Goal: Information Seeking & Learning: Learn about a topic

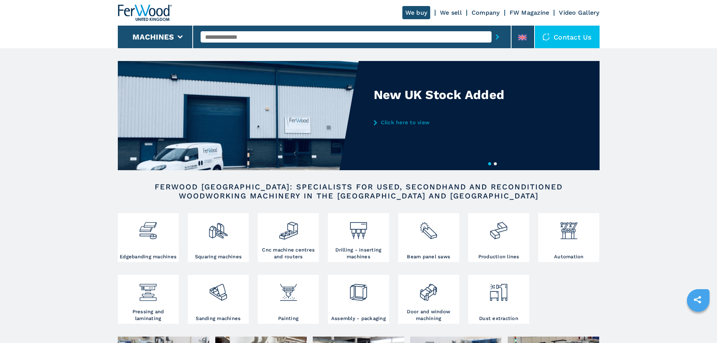
click at [324, 29] on div at bounding box center [352, 36] width 303 height 17
click at [325, 34] on input "text" at bounding box center [346, 36] width 291 height 11
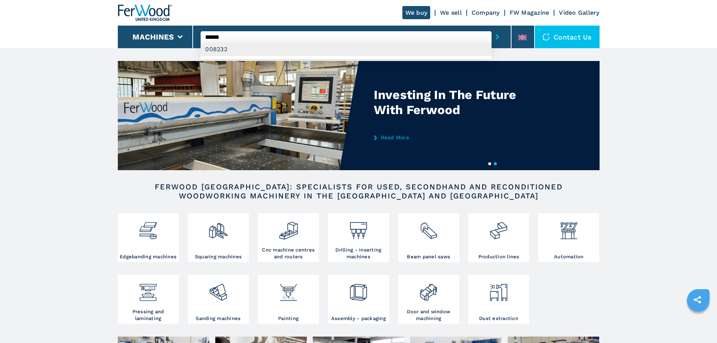
type input "******"
click at [231, 48] on div "008232" at bounding box center [346, 50] width 291 height 14
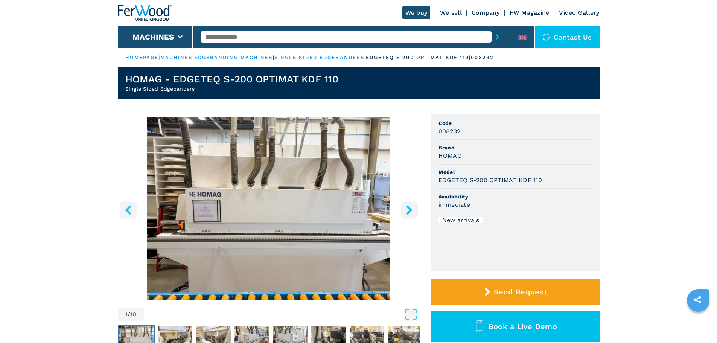
click at [409, 213] on icon "right-button" at bounding box center [409, 209] width 6 height 9
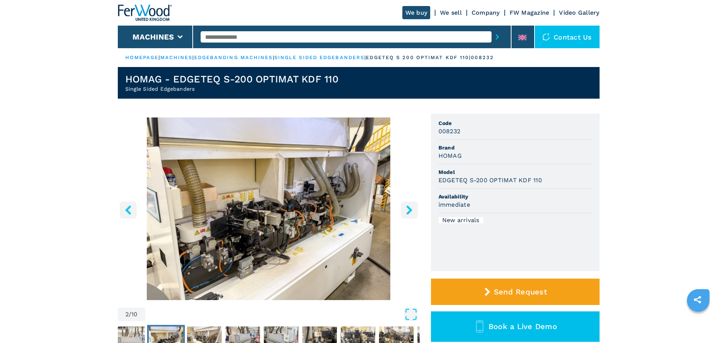
click at [409, 213] on icon "right-button" at bounding box center [409, 209] width 6 height 9
click at [409, 212] on icon "right-button" at bounding box center [409, 209] width 6 height 9
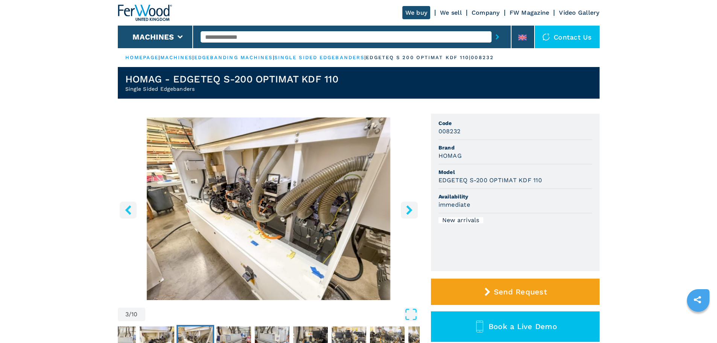
click at [409, 212] on icon "right-button" at bounding box center [409, 209] width 6 height 9
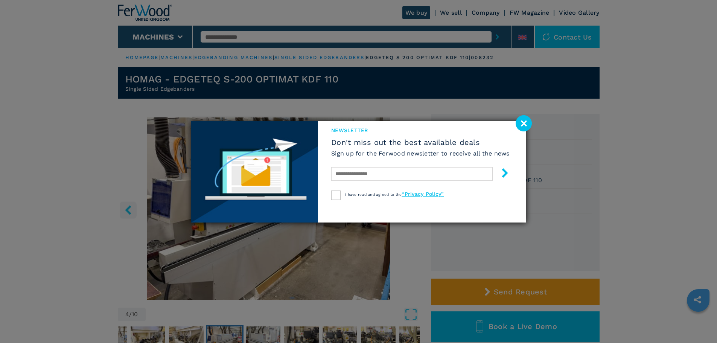
click at [519, 124] on image at bounding box center [524, 123] width 16 height 16
